Goal: Information Seeking & Learning: Check status

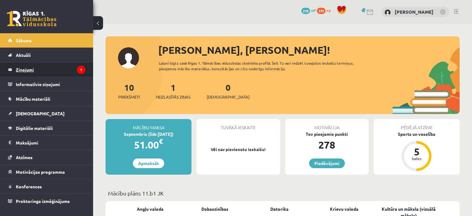
click at [34, 70] on legend "Ziņojumi 1" at bounding box center [51, 69] width 70 height 14
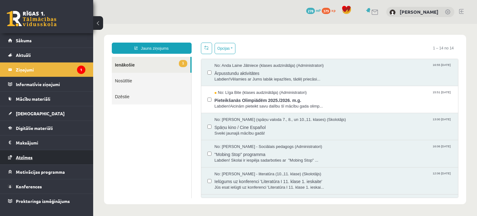
click at [25, 157] on span "Atzīmes" at bounding box center [24, 157] width 17 height 6
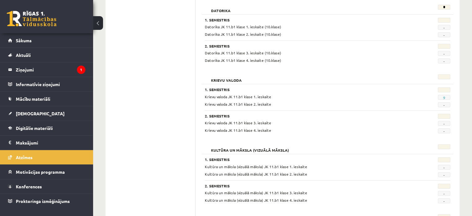
scroll to position [238, 0]
click at [444, 95] on link "9" at bounding box center [444, 96] width 2 height 5
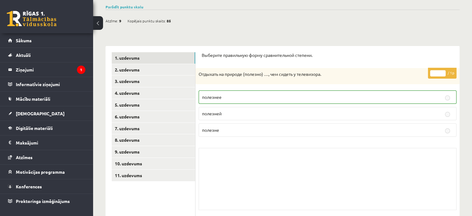
scroll to position [52, 0]
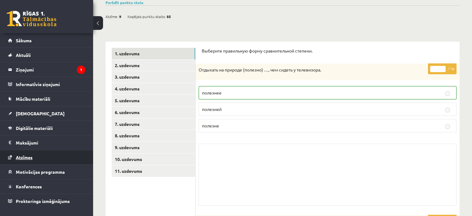
click at [28, 159] on link "Atzīmes" at bounding box center [46, 157] width 77 height 14
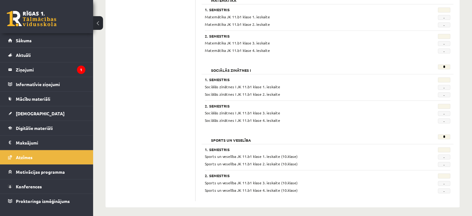
scroll to position [598, 0]
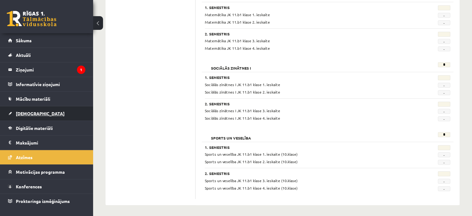
click at [43, 110] on link "[DEMOGRAPHIC_DATA]" at bounding box center [46, 113] width 77 height 14
